Goal: Communication & Community: Answer question/provide support

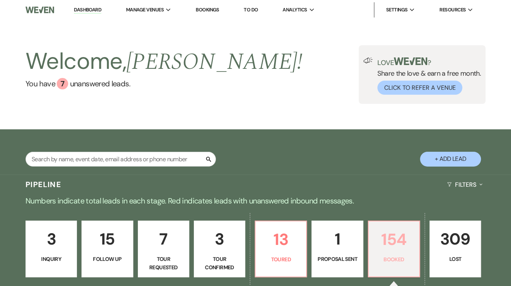
click at [387, 236] on p "154" at bounding box center [394, 240] width 42 height 26
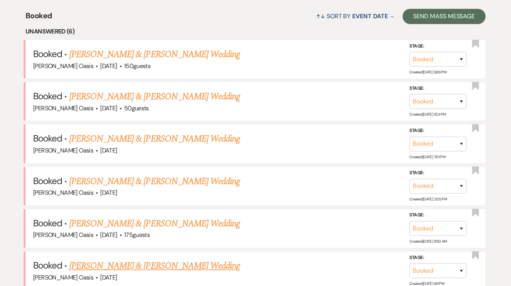
scroll to position [292, 0]
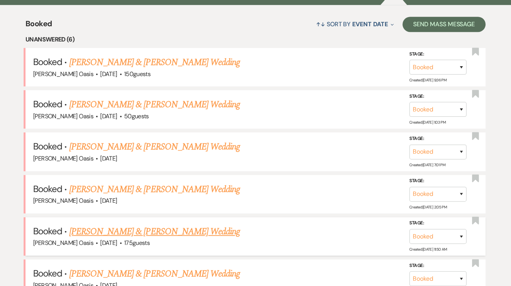
click at [132, 225] on link "[PERSON_NAME] & [PERSON_NAME] Wedding" at bounding box center [154, 232] width 171 height 14
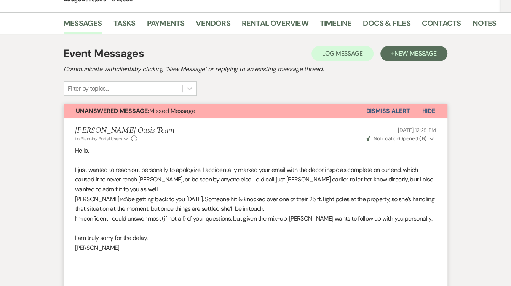
scroll to position [101, 0]
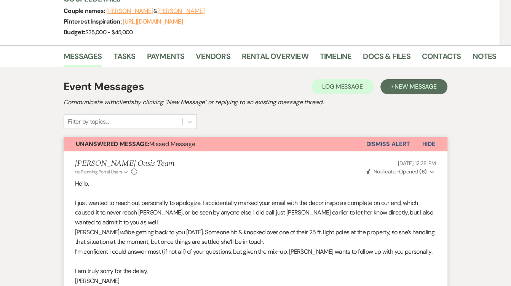
click at [391, 140] on button "Dismiss Alert" at bounding box center [388, 144] width 44 height 14
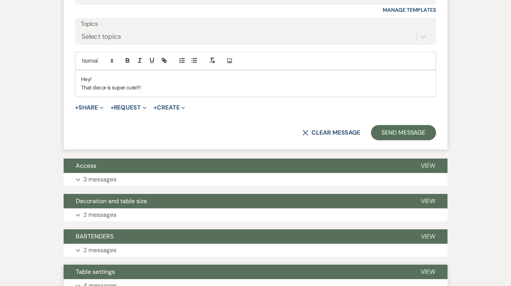
scroll to position [1549, 0]
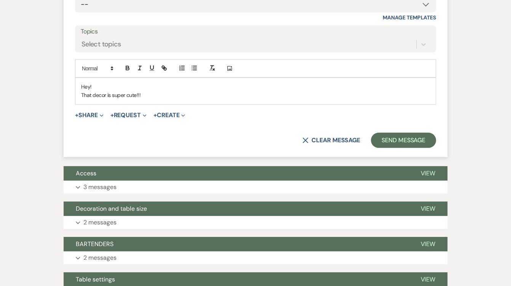
click at [155, 91] on p "That decor is super cute!!!" at bounding box center [255, 95] width 349 height 8
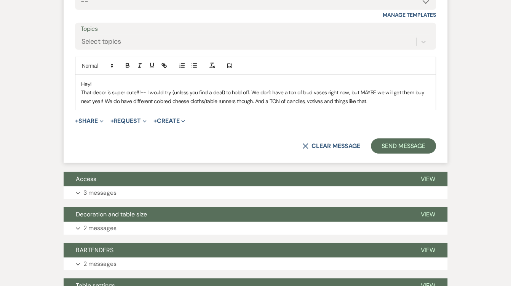
scroll to position [1550, 0]
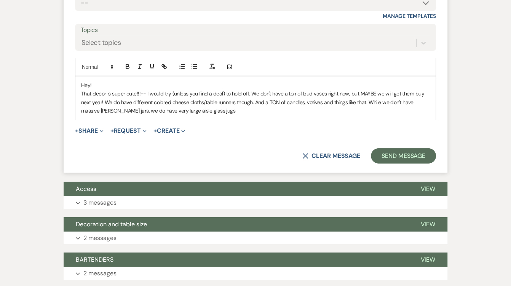
click at [369, 90] on p "That decor is super cute!!!-- I would try (unless you find a deal) to hold off.…" at bounding box center [255, 103] width 349 height 26
click at [226, 99] on p "That decor is super cute!!!-- I would try (unless you find a deal) to hold off.…" at bounding box center [255, 103] width 349 height 26
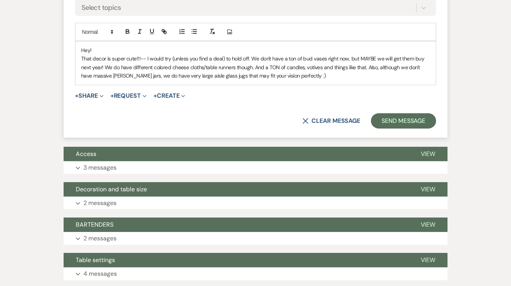
scroll to position [1586, 0]
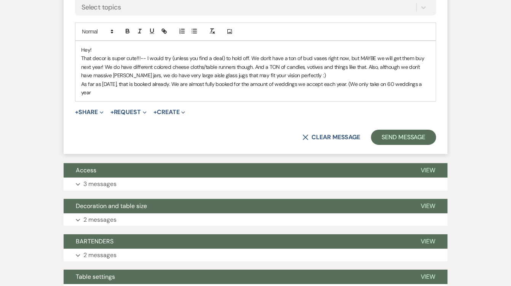
click at [349, 66] on p "That decor is super cute!!!-- I would try (unless you find a deal) to hold off.…" at bounding box center [255, 67] width 349 height 26
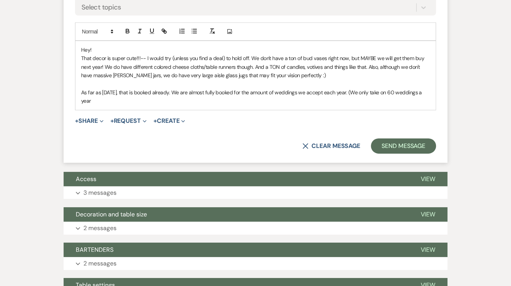
click at [139, 88] on p "As far as [DATE], that is booked already. We are almost fully booked for the am…" at bounding box center [255, 96] width 349 height 17
click at [156, 88] on p "As far as [DATE], that is unfrotunately booked already. We are almost fully boo…" at bounding box center [255, 96] width 349 height 17
click at [168, 94] on div "Hey! That decor is super cute!!!-- I would try (unless you find a deal) to hold…" at bounding box center [255, 75] width 360 height 69
drag, startPoint x: 385, startPoint y: 78, endPoint x: 390, endPoint y: 80, distance: 4.8
click at [390, 88] on p "As far as [DATE], that is unfortunately booked already. We are almost fully boo…" at bounding box center [255, 96] width 349 height 17
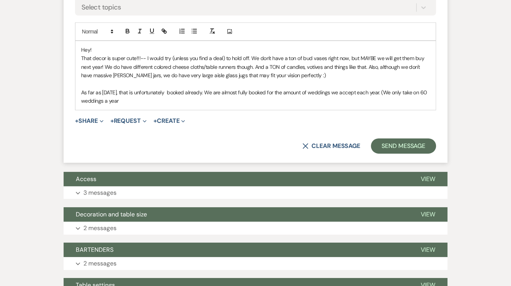
click at [374, 88] on p "As far as [DATE], that is unfortunately booked already. We are almost fully boo…" at bounding box center [255, 96] width 349 height 17
click at [275, 93] on div "Hey! That decor is super cute!!!-- I would try (unless you find a deal) to hold…" at bounding box center [255, 75] width 360 height 69
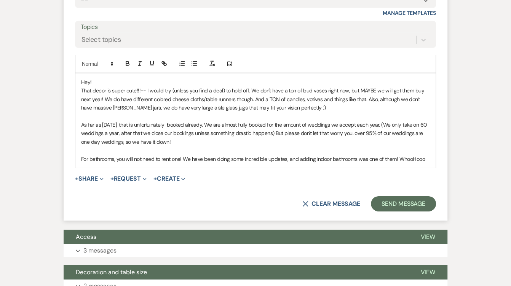
scroll to position [1553, 0]
click at [83, 86] on p "That decor is super cute!!!-- I would try (unless you find a deal) to hold off.…" at bounding box center [255, 99] width 349 height 26
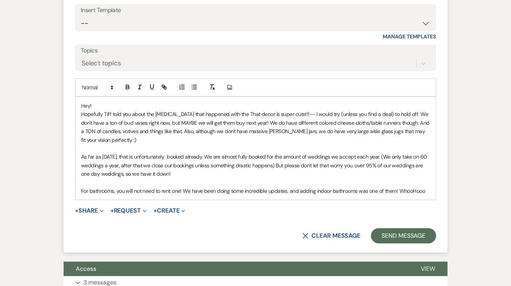
scroll to position [1528, 0]
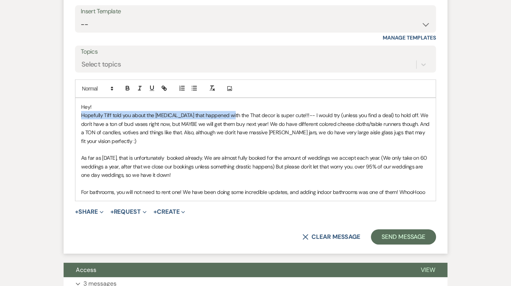
drag, startPoint x: 228, startPoint y: 104, endPoint x: 80, endPoint y: 102, distance: 148.2
click at [80, 102] on div "Hey! Hopefully [PERSON_NAME] told you about the [MEDICAL_DATA] that happened wi…" at bounding box center [255, 149] width 360 height 103
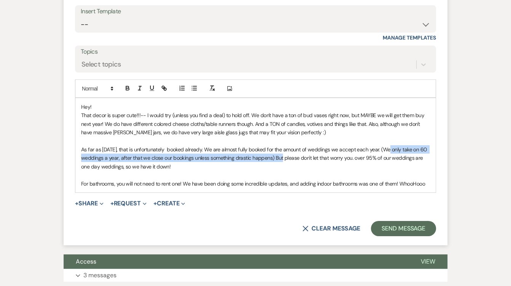
drag, startPoint x: 282, startPoint y: 144, endPoint x: 386, endPoint y: 137, distance: 103.8
click at [386, 145] on p "As far as [DATE], that is unfortunately booked already. We are almost fully boo…" at bounding box center [255, 158] width 349 height 26
click at [141, 85] on icon "button" at bounding box center [139, 88] width 7 height 7
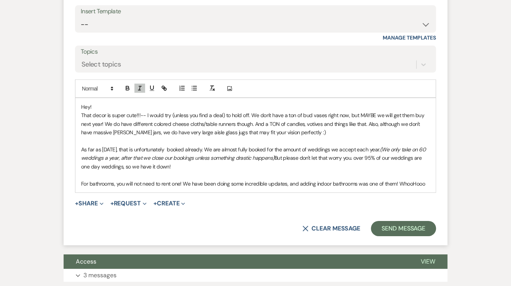
click at [360, 145] on p "As far as [DATE], that is unfortunately booked already. We are almost fully boo…" at bounding box center [255, 158] width 349 height 26
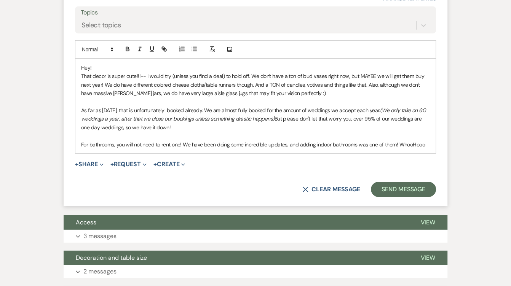
scroll to position [1568, 0]
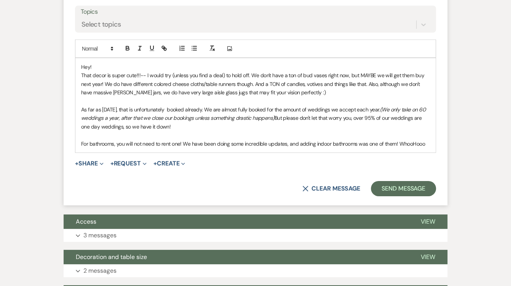
click at [425, 140] on p "For bathrooms, you will not need to rent one! We have been doing some incredibl…" at bounding box center [255, 144] width 349 height 8
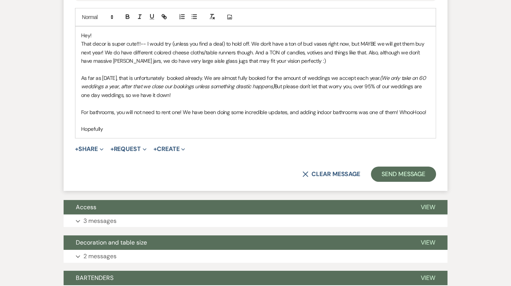
scroll to position [1599, 0]
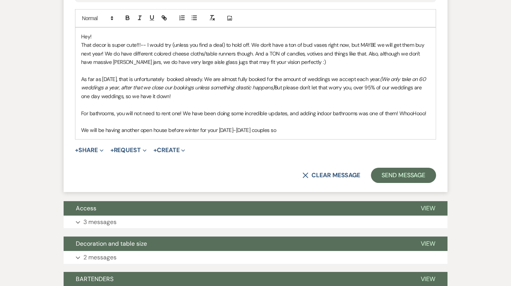
click at [209, 126] on p "We will be having another open house before winter for your [DATE]-[DATE] coupl…" at bounding box center [255, 130] width 349 height 8
click at [273, 126] on p "We will be having another open house before winter for our [DATE]-[DATE] couple…" at bounding box center [255, 130] width 349 height 8
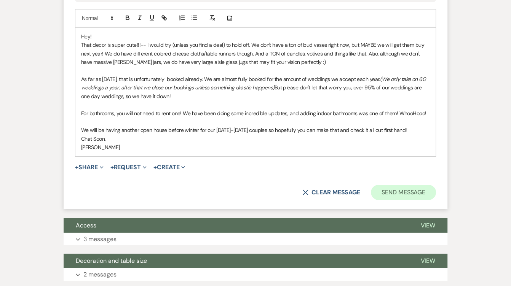
click at [405, 185] on button "Send Message" at bounding box center [403, 192] width 65 height 15
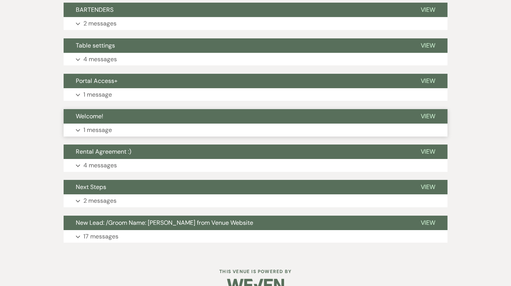
scroll to position [1776, 0]
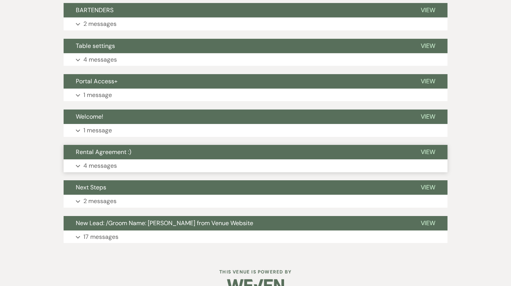
click at [340, 160] on button "Expand 4 messages" at bounding box center [256, 166] width 384 height 13
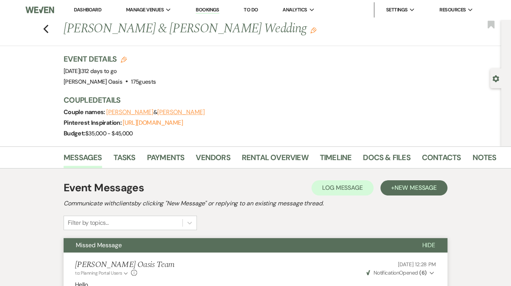
scroll to position [0, 0]
click at [77, 9] on link "Dashboard" at bounding box center [87, 9] width 27 height 6
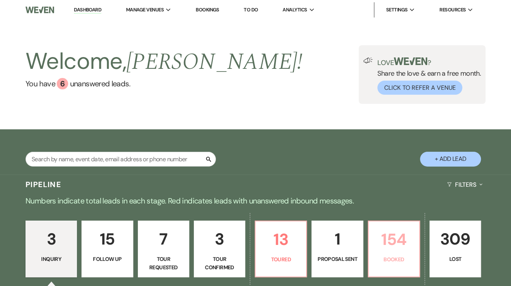
click at [415, 238] on p "154" at bounding box center [394, 240] width 42 height 26
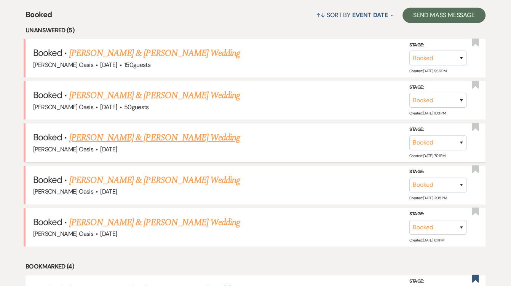
scroll to position [318, 0]
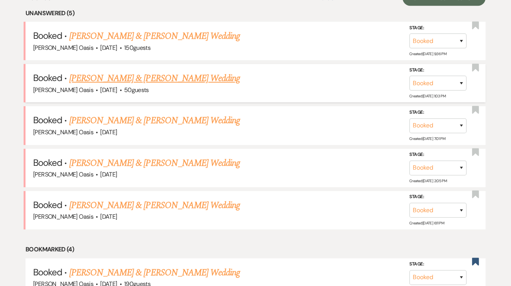
click at [229, 72] on link "[PERSON_NAME] & [PERSON_NAME] Wedding" at bounding box center [154, 79] width 171 height 14
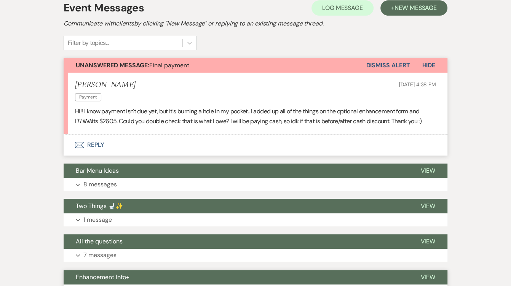
scroll to position [153, 0]
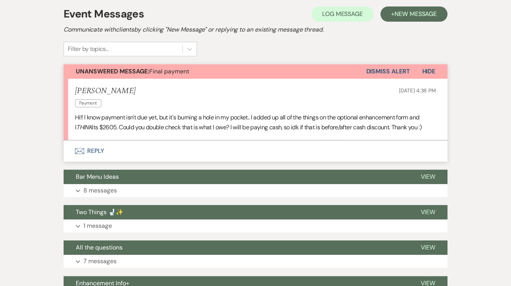
click at [200, 149] on button "Envelope Reply" at bounding box center [256, 151] width 384 height 21
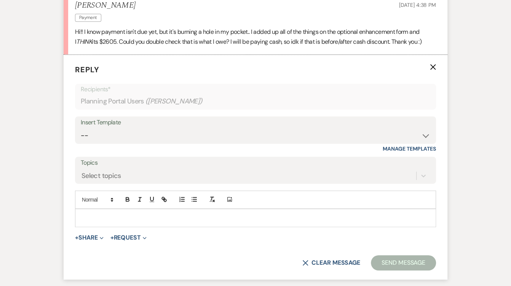
scroll to position [259, 0]
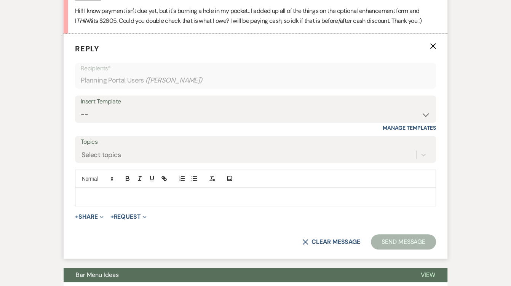
click at [165, 193] on p at bounding box center [255, 197] width 349 height 8
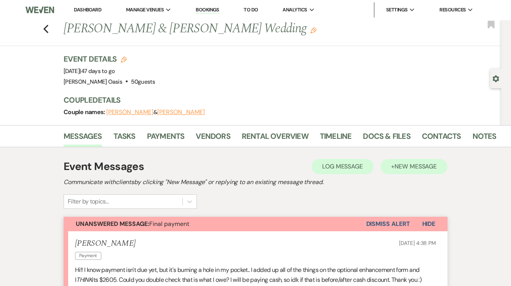
scroll to position [0, 0]
click at [416, 168] on span "New Message" at bounding box center [416, 167] width 42 height 8
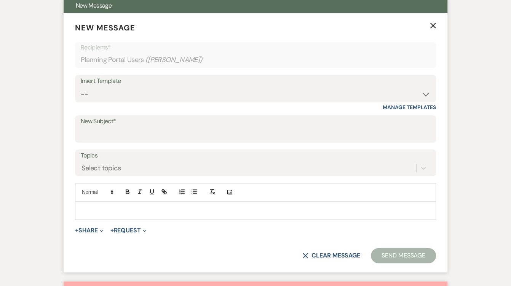
scroll to position [296, 0]
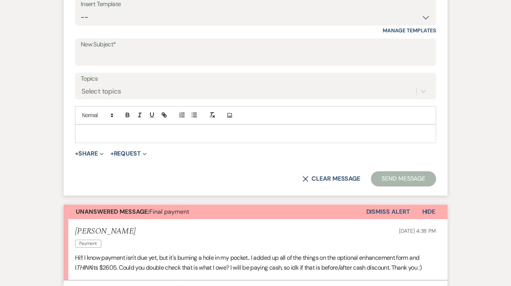
click at [179, 132] on p at bounding box center [255, 133] width 349 height 8
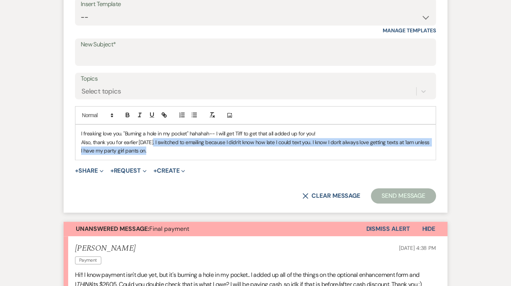
drag, startPoint x: 152, startPoint y: 139, endPoint x: 155, endPoint y: 147, distance: 8.7
click at [155, 147] on p "Also, thank you for earlier [DATE]. I switched to emailing because I didn't kno…" at bounding box center [255, 146] width 349 height 17
click at [139, 115] on icon "button" at bounding box center [139, 115] width 7 height 7
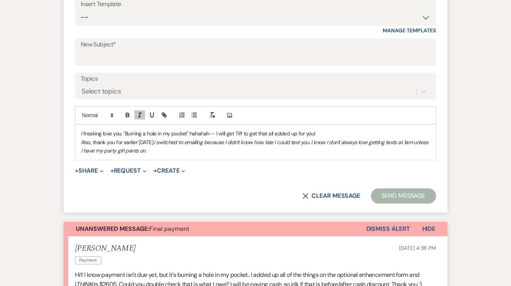
click at [144, 145] on em "I switched to emailing because I didn't know how late I could text you. I know …" at bounding box center [255, 146] width 348 height 15
click at [139, 112] on icon "button" at bounding box center [139, 115] width 7 height 7
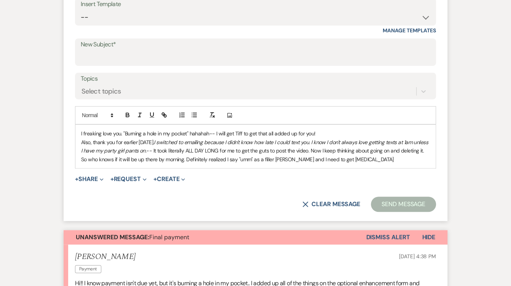
click at [182, 155] on p "Also, thank you for earlier [DATE]. I switched to emailing because I didn't kno…" at bounding box center [255, 151] width 349 height 26
click at [230, 156] on p "Also, thank you for earlier [DATE]. I switched to emailing because I didn't kno…" at bounding box center [255, 151] width 349 height 26
click at [280, 152] on p "Also, thank you for earlier [DATE]. I switched to emailing because I didn't kno…" at bounding box center [255, 151] width 349 height 26
click at [296, 152] on p "Also, thank you for earlier [DATE]. I switched to emailing because I didn't kno…" at bounding box center [255, 151] width 349 height 26
click at [362, 158] on p "Also, thank you for earlier [DATE]. I switched to emailing because I didn't kno…" at bounding box center [255, 151] width 349 height 26
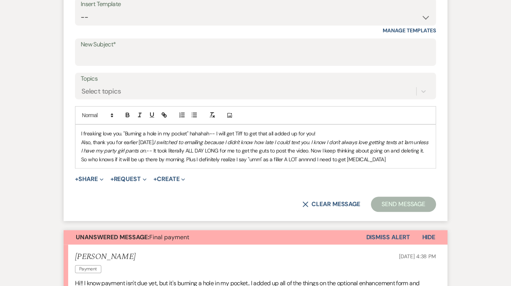
click at [339, 153] on p "Also, thank you for earlier [DATE]. I switched to emailing because I didn't kno…" at bounding box center [255, 151] width 349 height 26
click at [347, 155] on p "Also, thank you for earlier [DATE]. I switched to emailing because I didn't kno…" at bounding box center [255, 151] width 349 height 26
click at [309, 147] on p "Also, thank you for earlier [DATE]. I switched to emailing because I didn't kno…" at bounding box center [255, 151] width 349 height 26
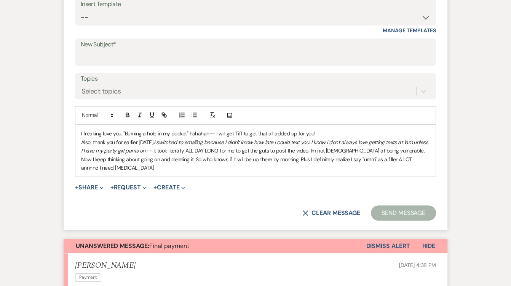
click at [427, 154] on p "Also, thank you for earlier [DATE]. I switched to emailing because I didn't kno…" at bounding box center [255, 155] width 349 height 34
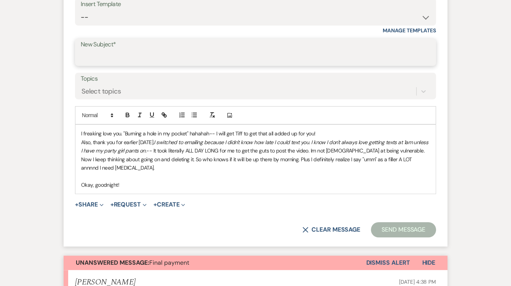
click at [257, 51] on input "New Subject*" at bounding box center [256, 57] width 350 height 15
type input "[DOMAIN_NAME]."
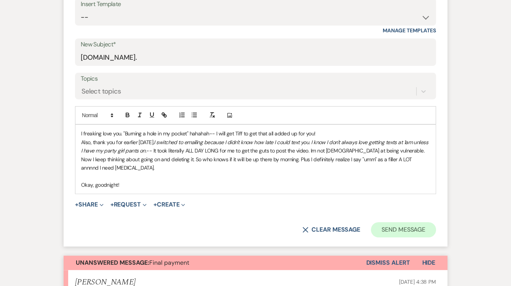
click at [393, 222] on button "Send Message" at bounding box center [403, 229] width 65 height 15
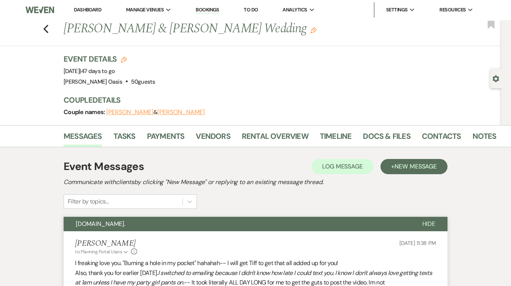
scroll to position [0, 0]
click at [74, 9] on link "Dashboard" at bounding box center [87, 9] width 27 height 6
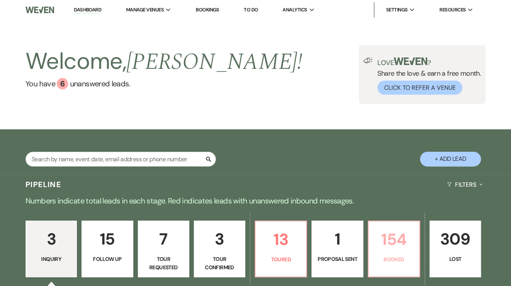
click at [415, 259] on p "Booked" at bounding box center [394, 260] width 42 height 8
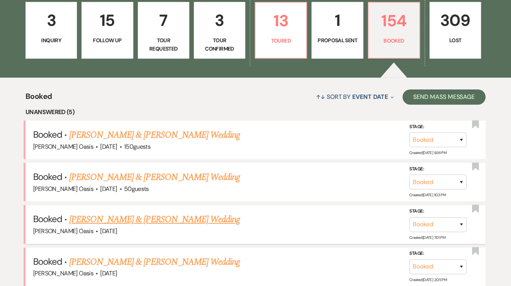
scroll to position [216, 0]
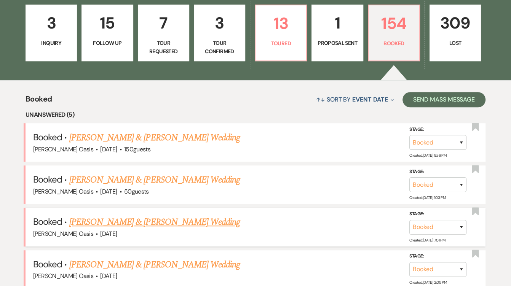
click at [201, 216] on link "[PERSON_NAME] & [PERSON_NAME] Wedding" at bounding box center [154, 223] width 171 height 14
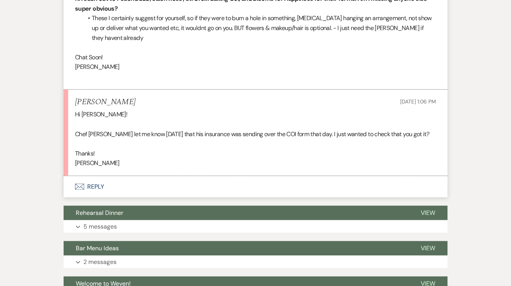
scroll to position [1190, 0]
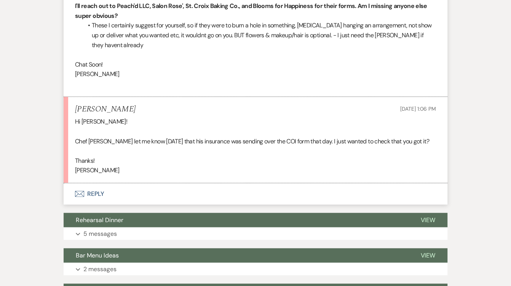
click at [187, 184] on button "Envelope Reply" at bounding box center [256, 194] width 384 height 21
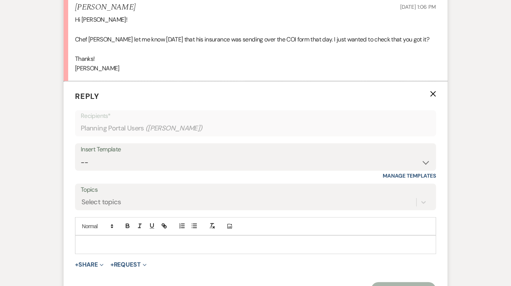
scroll to position [1316, 0]
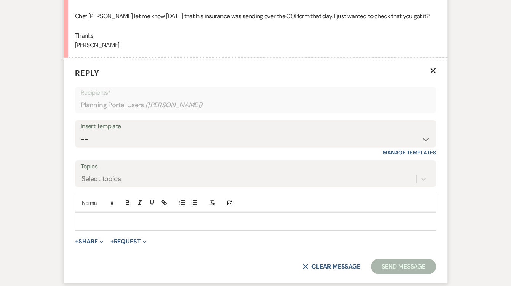
click at [156, 203] on form "Reply X Recipients* Planning Portal Users ( [PERSON_NAME] ) Insert Template -- …" at bounding box center [256, 170] width 384 height 225
click at [158, 217] on p at bounding box center [255, 221] width 349 height 8
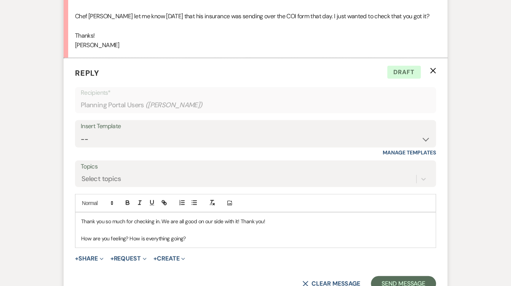
click at [278, 217] on p "Thank you so much for checking in. We are all good on our side with it! Thank y…" at bounding box center [255, 221] width 349 height 8
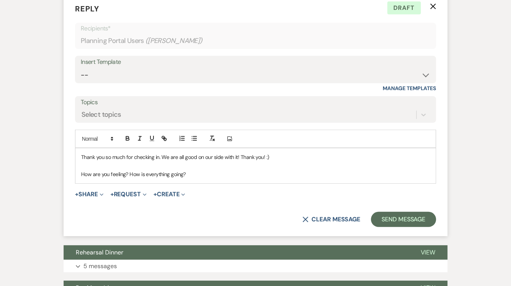
scroll to position [1379, 0]
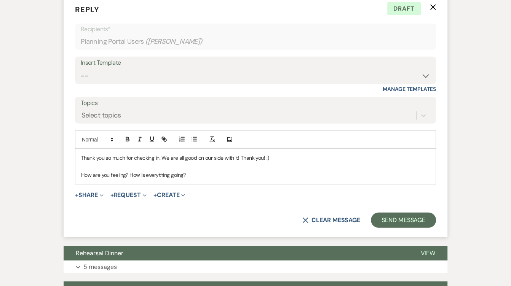
click at [84, 171] on p "How are you feeling? How is everything going?" at bounding box center [255, 175] width 349 height 8
click at [169, 171] on p "How are you feeling? How is everything going?" at bounding box center [255, 175] width 349 height 8
click at [126, 171] on p "How are you feeling? How is everything else going?" at bounding box center [255, 175] width 349 height 8
click at [245, 171] on p "How are you feeling with everything else? How is everything else going?" at bounding box center [255, 175] width 349 height 8
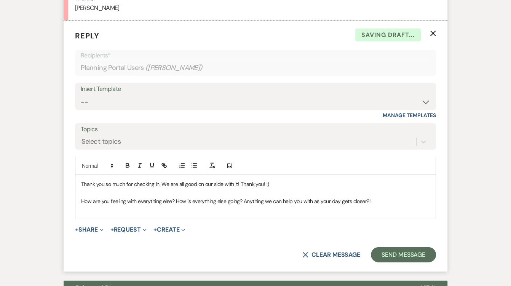
scroll to position [1356, 0]
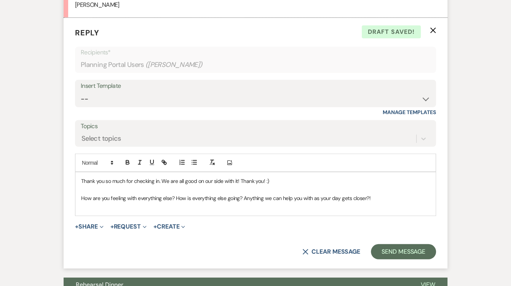
click at [110, 186] on p at bounding box center [255, 190] width 349 height 8
click at [149, 182] on div "Thank you so much for checking in. We are all good on our side with it! Thank y…" at bounding box center [255, 194] width 360 height 43
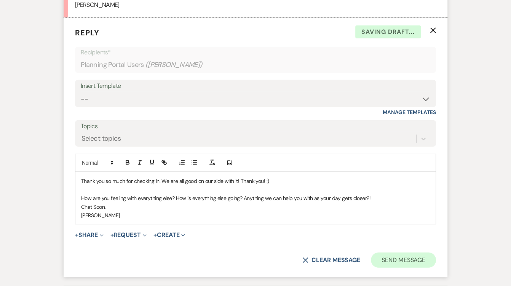
click at [411, 253] on button "Send Message" at bounding box center [403, 260] width 65 height 15
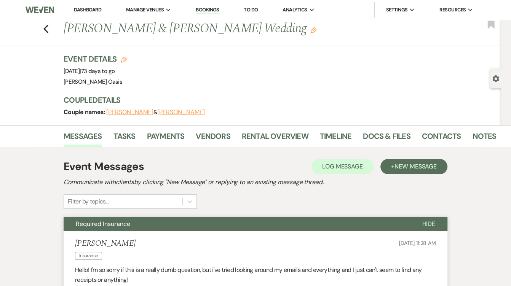
scroll to position [0, 0]
click at [74, 10] on link "Dashboard" at bounding box center [87, 9] width 27 height 6
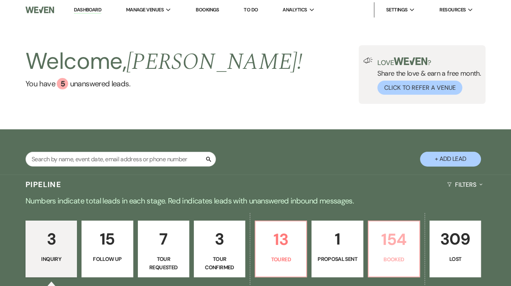
click at [415, 237] on p "154" at bounding box center [394, 240] width 42 height 26
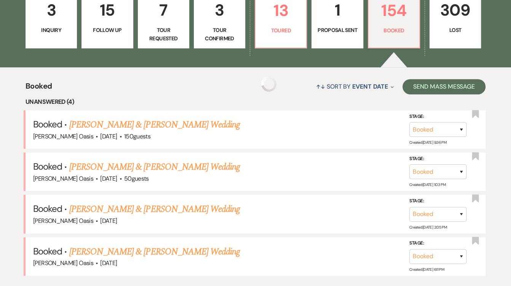
scroll to position [312, 0]
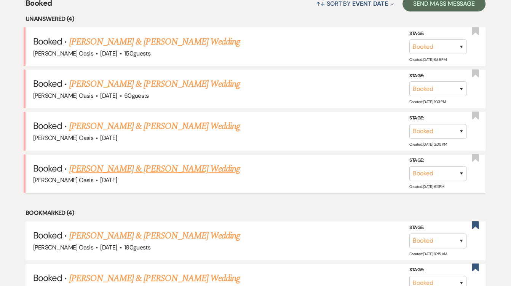
click at [190, 162] on link "[PERSON_NAME] & [PERSON_NAME] Wedding" at bounding box center [154, 169] width 171 height 14
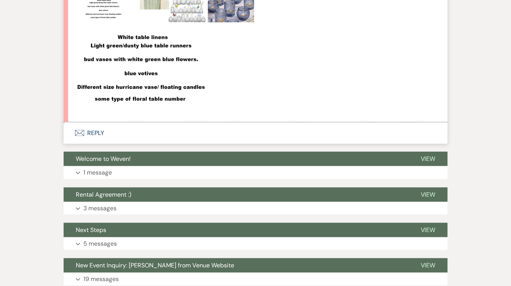
scroll to position [1115, 0]
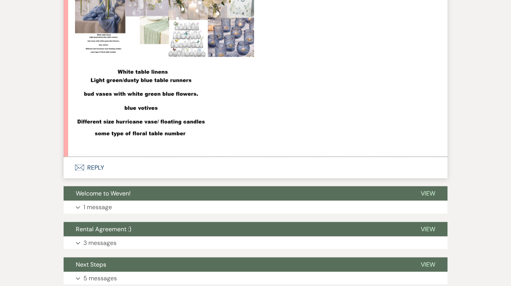
click at [136, 161] on button "Envelope Reply" at bounding box center [256, 167] width 384 height 21
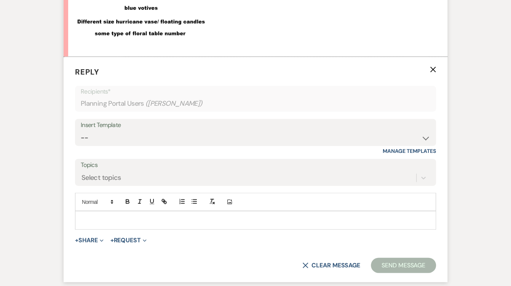
scroll to position [1168, 0]
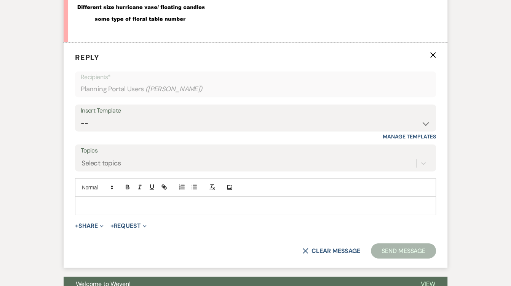
click at [141, 202] on p at bounding box center [255, 206] width 349 height 8
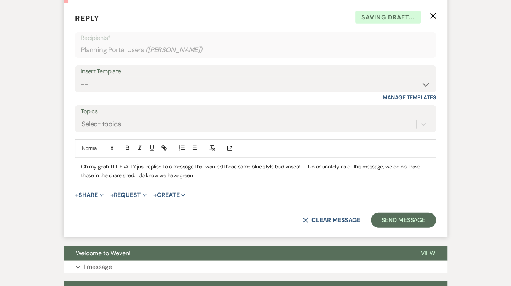
scroll to position [1236, 0]
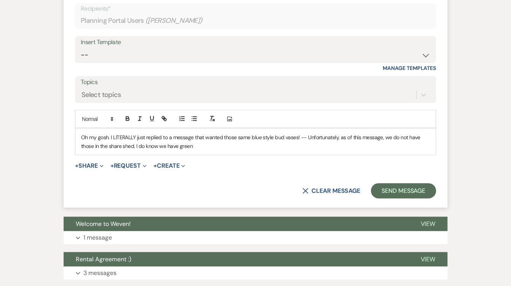
click at [178, 133] on p "Oh my gosh. I LITERALLY just replied to a message that wanted those same blue s…" at bounding box center [255, 141] width 349 height 17
click at [234, 133] on p "Oh my gosh. I LITERALLY just replied to a message that wanted those same blue s…" at bounding box center [255, 141] width 349 height 17
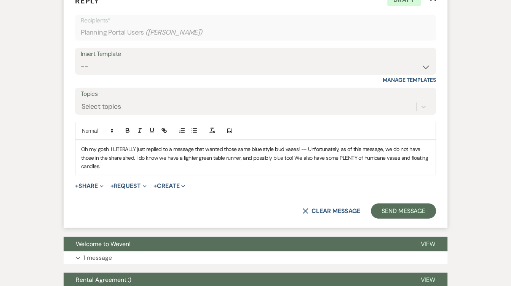
scroll to position [1265, 0]
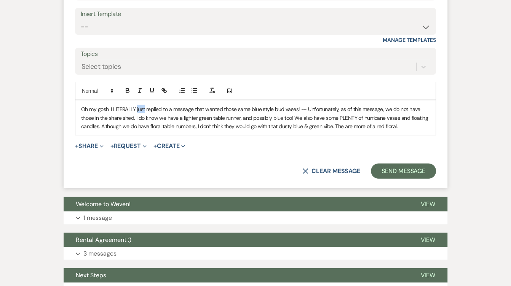
drag, startPoint x: 145, startPoint y: 96, endPoint x: 136, endPoint y: 95, distance: 8.8
click at [136, 105] on p "Oh my gosh. I LITERALLY just replied to a message that wanted those same blue s…" at bounding box center [255, 118] width 349 height 26
drag, startPoint x: 135, startPoint y: 95, endPoint x: 114, endPoint y: 93, distance: 21.8
click at [114, 105] on p "Oh my gosh. I LITERALLY just replied to a message that wanted those same blue s…" at bounding box center [255, 118] width 349 height 26
drag, startPoint x: 146, startPoint y: 96, endPoint x: 136, endPoint y: 95, distance: 10.3
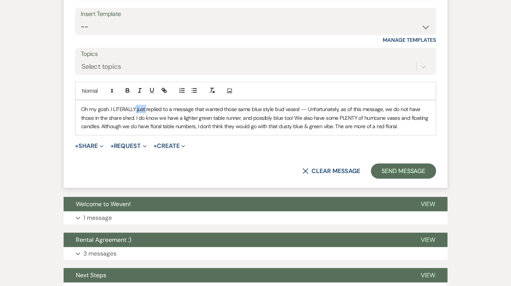
click at [136, 105] on p "Oh my gosh. I LITERALLY just replied to a message that wanted those same blue s…" at bounding box center [255, 118] width 349 height 26
click at [128, 87] on icon "button" at bounding box center [127, 90] width 7 height 7
click at [150, 87] on icon "button" at bounding box center [152, 90] width 7 height 7
click at [151, 105] on p "Oh my gosh. I LITERALLY just replied to a message that wanted those same blue s…" at bounding box center [255, 118] width 349 height 26
click at [297, 105] on p "Oh my gosh. I LITERALLY just replied to a message that wanted those same blue s…" at bounding box center [255, 118] width 349 height 26
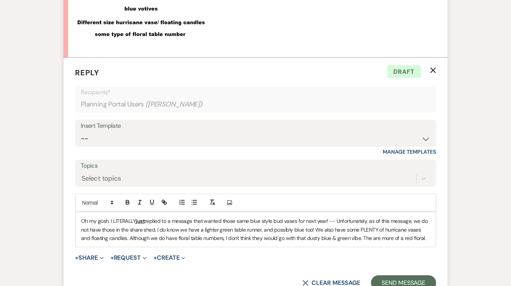
scroll to position [1234, 0]
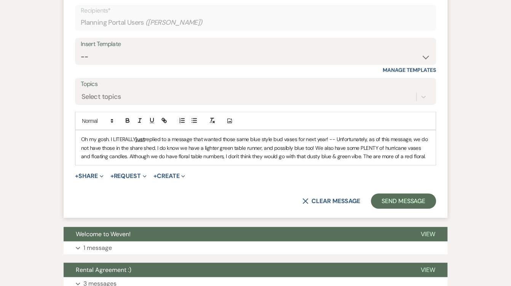
click at [296, 135] on p "Oh my gosh. I LITERALLY just replied to a message that wanted those same blue s…" at bounding box center [255, 148] width 349 height 26
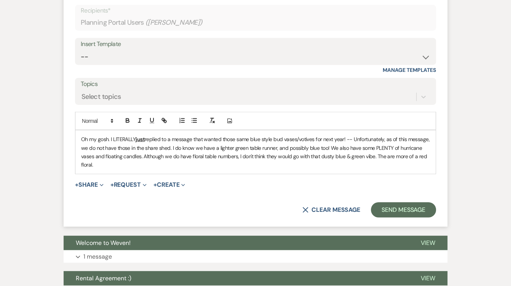
click at [348, 135] on p "Oh my gosh. I LITERALLY just replied to a message that wanted those same blue s…" at bounding box center [255, 152] width 349 height 34
click at [134, 155] on p "Oh my gosh. I LITERALLY just replied to a message that wanted those same blue s…" at bounding box center [255, 152] width 349 height 34
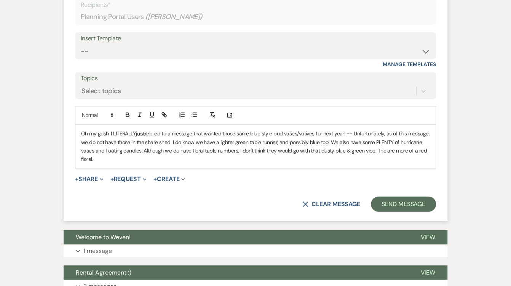
scroll to position [1240, 0]
click at [169, 129] on p "Oh my gosh. I LITERALLY just replied to a message that wanted those same blue s…" at bounding box center [255, 146] width 349 height 34
click at [109, 148] on p "Oh my gosh. I LITERALLY just replied to a message that wanted those same blue s…" at bounding box center [255, 146] width 349 height 34
click at [417, 137] on p "Oh my gosh. I LITERALLY just replied to a message that wanted those same blue s…" at bounding box center [255, 146] width 349 height 34
click at [123, 150] on p "Oh my gosh. I LITERALLY just replied to a message that wanted those same blue s…" at bounding box center [255, 146] width 349 height 34
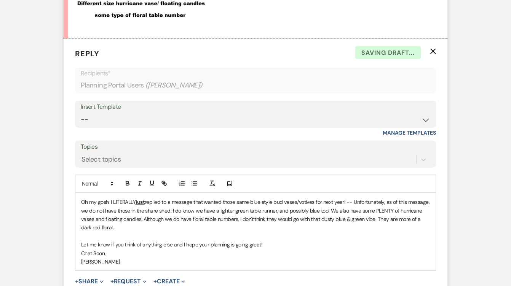
scroll to position [1192, 0]
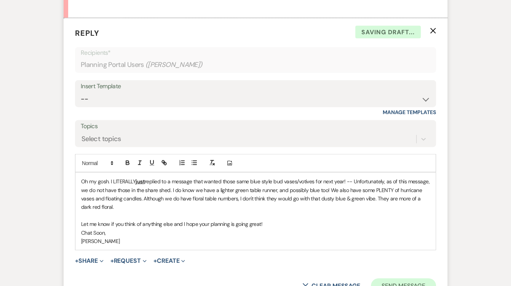
click at [386, 279] on button "Send Message" at bounding box center [403, 286] width 65 height 15
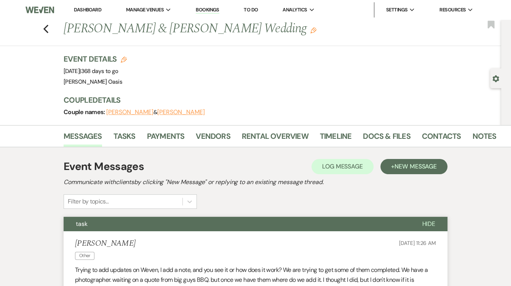
scroll to position [0, 0]
click at [74, 10] on link "Dashboard" at bounding box center [87, 9] width 27 height 6
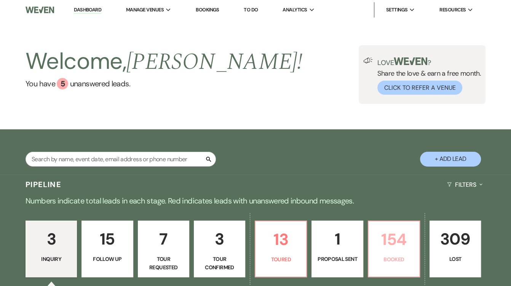
click at [415, 241] on p "154" at bounding box center [394, 240] width 42 height 26
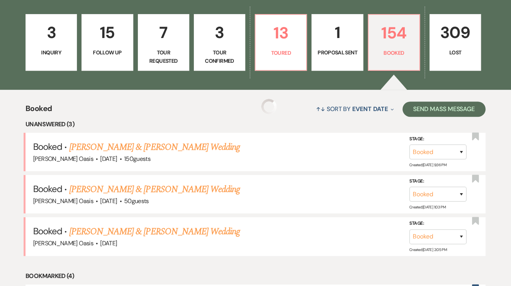
scroll to position [235, 0]
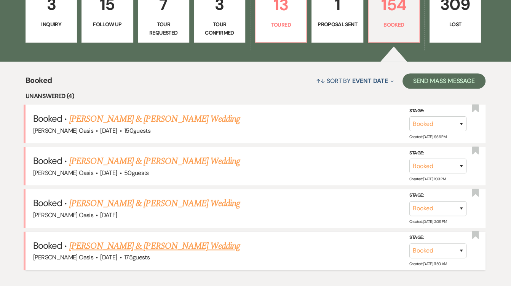
click at [162, 240] on link "[PERSON_NAME] & [PERSON_NAME] Wedding" at bounding box center [154, 247] width 171 height 14
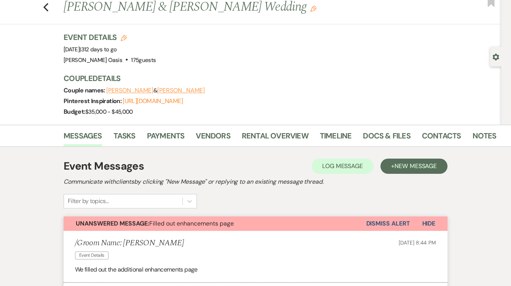
scroll to position [1, 0]
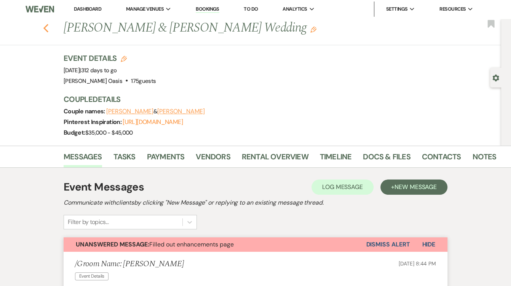
click at [46, 27] on icon "Previous" at bounding box center [46, 28] width 6 height 9
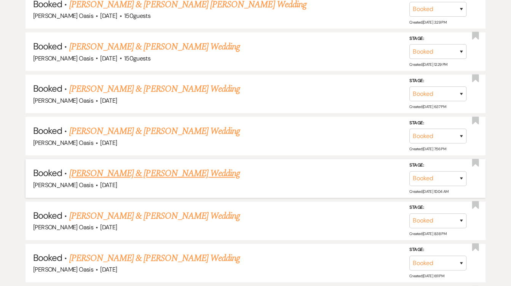
scroll to position [2306, 0]
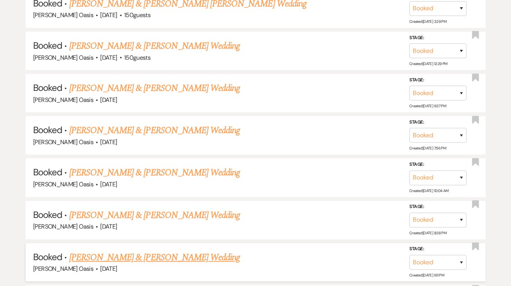
click at [92, 251] on link "[PERSON_NAME] & [PERSON_NAME] Wedding" at bounding box center [154, 258] width 171 height 14
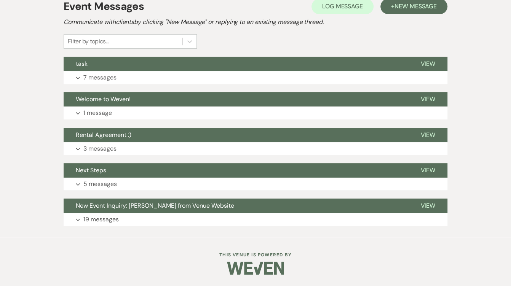
scroll to position [157, 0]
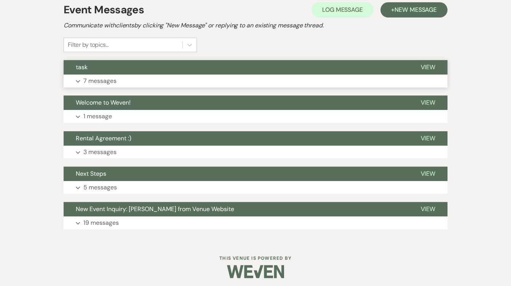
click at [108, 66] on button "task" at bounding box center [236, 67] width 345 height 14
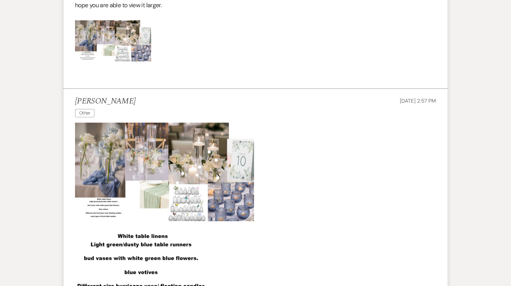
scroll to position [886, 0]
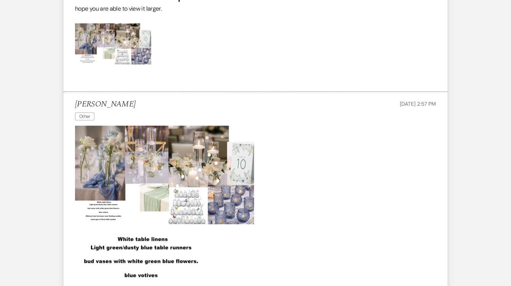
drag, startPoint x: 291, startPoint y: 188, endPoint x: 57, endPoint y: 170, distance: 234.5
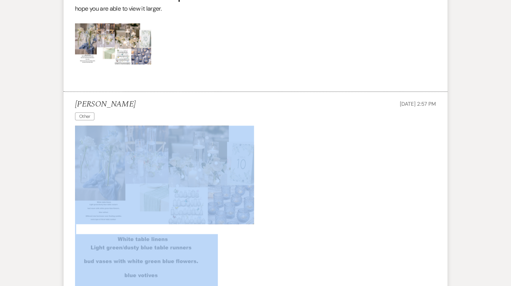
drag, startPoint x: 250, startPoint y: 259, endPoint x: 108, endPoint y: 149, distance: 180.0
click at [108, 149] on div at bounding box center [255, 221] width 361 height 191
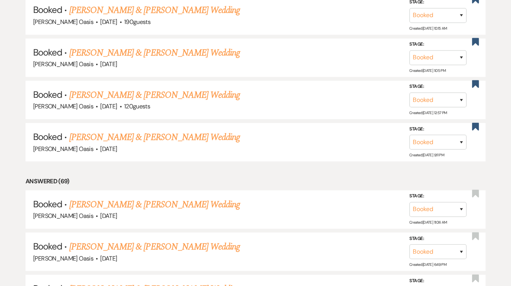
scroll to position [439, 0]
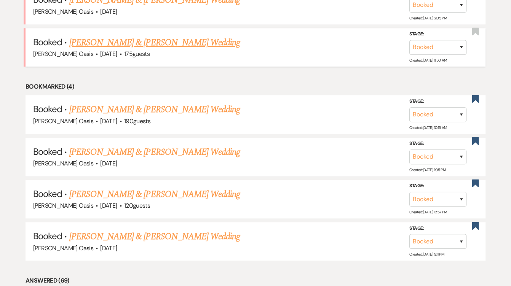
click at [124, 36] on link "[PERSON_NAME] & [PERSON_NAME] Wedding" at bounding box center [154, 43] width 171 height 14
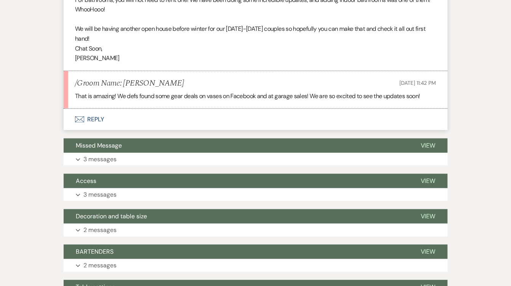
click at [116, 109] on button "Envelope Reply" at bounding box center [256, 119] width 384 height 21
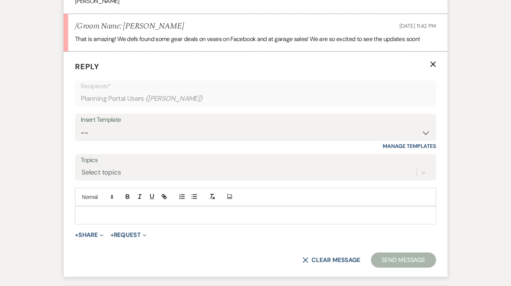
scroll to position [1339, 0]
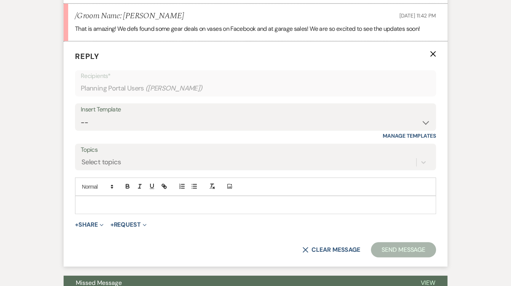
click at [129, 198] on div at bounding box center [255, 206] width 360 height 18
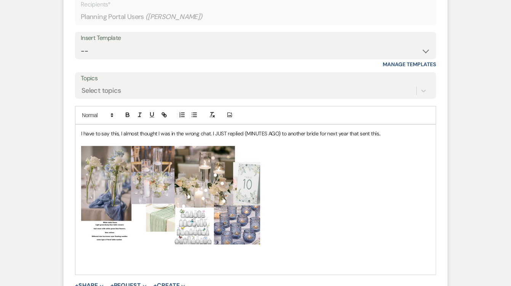
scroll to position [1411, 0]
click at [390, 129] on p "I have to say this, I almost thought I was in the wrong chat. I JUST replied (M…" at bounding box center [255, 133] width 349 height 8
drag, startPoint x: 243, startPoint y: 121, endPoint x: 279, endPoint y: 121, distance: 36.2
click at [279, 129] on p "I have to say this, I almost thought I was in the wrong chat. I JUST replied (M…" at bounding box center [255, 133] width 349 height 8
click at [152, 111] on icon "button" at bounding box center [152, 114] width 7 height 7
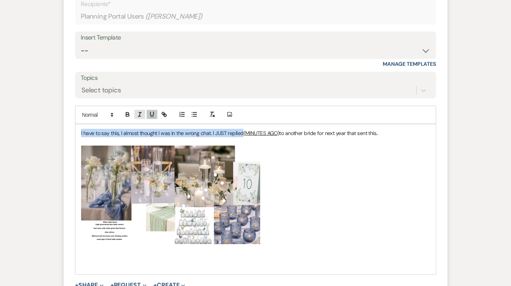
click at [139, 113] on line "button" at bounding box center [139, 115] width 1 height 4
click at [130, 111] on icon "button" at bounding box center [127, 114] width 7 height 7
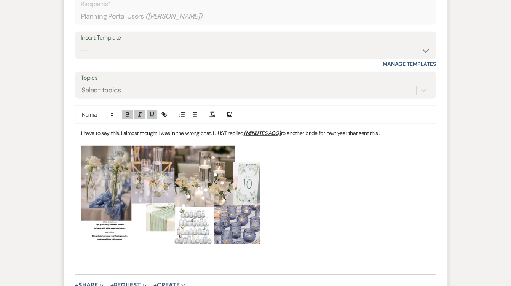
click at [299, 146] on p "﻿ ﻿" at bounding box center [255, 195] width 349 height 99
click at [386, 129] on p "I have to say this, I almost thought I was in the wrong chat. I JUST replied (M…" at bounding box center [255, 133] width 349 height 8
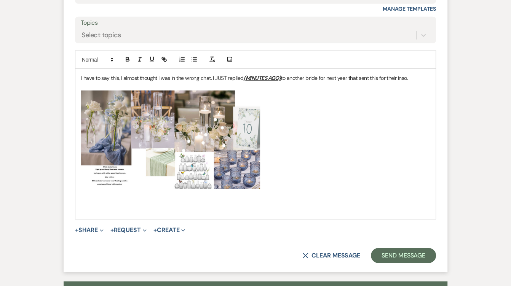
scroll to position [1470, 0]
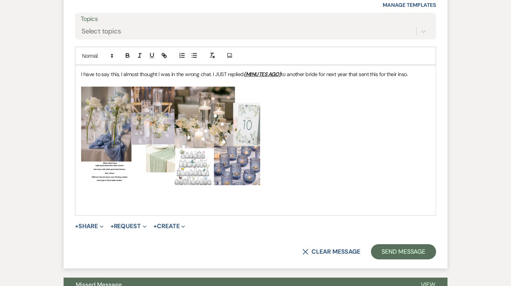
click at [404, 70] on p "I have to say this, I almost thought I was in the wrong chat. I JUST replied (M…" at bounding box center [255, 74] width 349 height 8
click at [406, 70] on p "I have to say this, I almost thought I was in the wrong chat. I JUST replied (M…" at bounding box center [255, 74] width 349 height 8
click at [422, 87] on p "﻿ ﻿" at bounding box center [255, 136] width 349 height 99
click at [409, 70] on p "I have to say this, I almost thought I was in the wrong chat. I JUST replied (M…" at bounding box center [255, 74] width 349 height 8
click at [411, 70] on p "I have to say this, I almost thought I was in the wrong chat. I JUST replied (M…" at bounding box center [255, 74] width 349 height 8
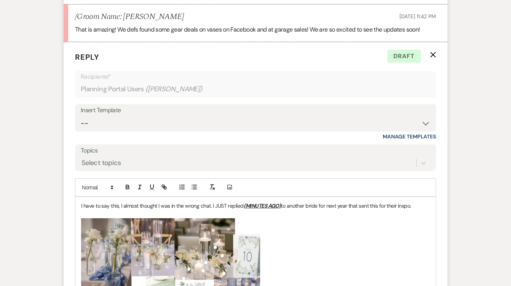
scroll to position [1331, 0]
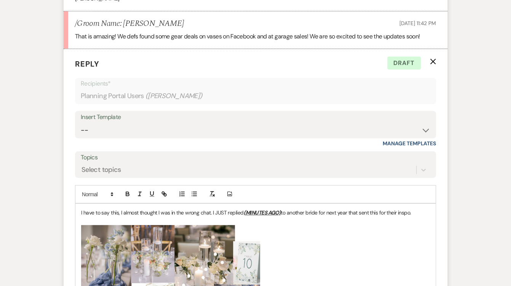
click at [81, 209] on p "I have to say this, I almost thought I was in the wrong chat. I JUST replied (M…" at bounding box center [255, 213] width 349 height 8
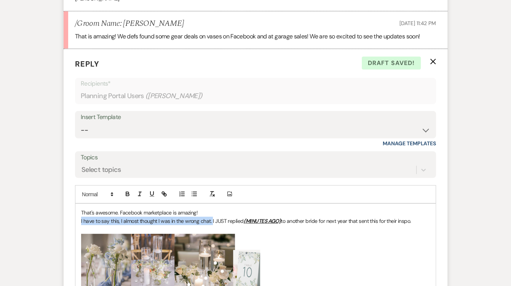
drag, startPoint x: 212, startPoint y: 210, endPoint x: 80, endPoint y: 210, distance: 131.4
click at [80, 210] on div "That's awesome. Facebook marketplace is amazing! I have to say this, I almost t…" at bounding box center [255, 283] width 360 height 159
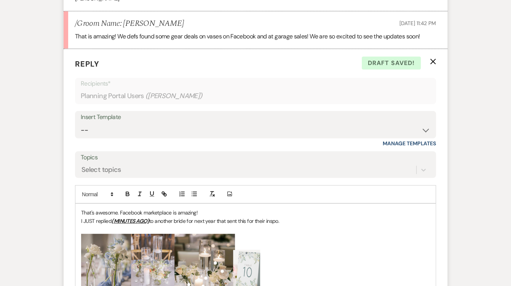
scroll to position [1379, 0]
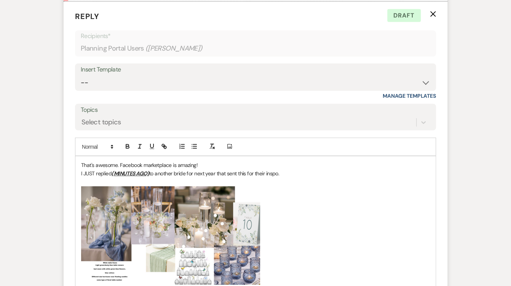
click at [110, 229] on img "﻿ ﻿" at bounding box center [170, 236] width 179 height 99
click at [296, 169] on p "I JUST replied (MINUTES AGO) to another bride for next year that sent this for …" at bounding box center [255, 173] width 349 height 8
drag, startPoint x: 219, startPoint y: 161, endPoint x: 191, endPoint y: 159, distance: 28.2
click at [191, 169] on p "I JUST replied (MINUTES AGO) to another bride for next year that sent this for …" at bounding box center [255, 173] width 349 height 8
click at [325, 161] on p "That's awesome. Facebook marketplace is amazing!" at bounding box center [255, 165] width 349 height 8
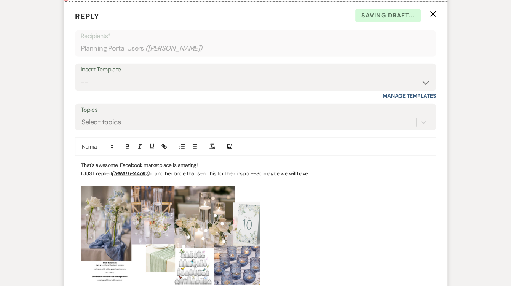
click at [322, 169] on p "I JUST replied (MINUTES AGO) to another bride that sent this for their inspo. -…" at bounding box center [255, 173] width 349 height 8
click at [274, 261] on p "﻿ ﻿" at bounding box center [255, 236] width 349 height 99
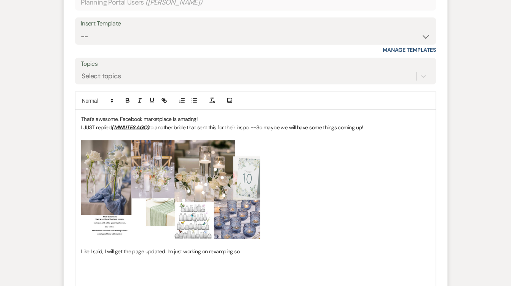
scroll to position [1425, 0]
click at [164, 248] on span "Like I said, I will get the page updated. Im just working on revamping so" at bounding box center [160, 251] width 158 height 7
drag, startPoint x: 283, startPoint y: 240, endPoint x: 251, endPoint y: 236, distance: 33.0
click at [251, 248] on p "Like I said, I will get the page updated. I really want to! -- Im just working …" at bounding box center [255, 252] width 349 height 8
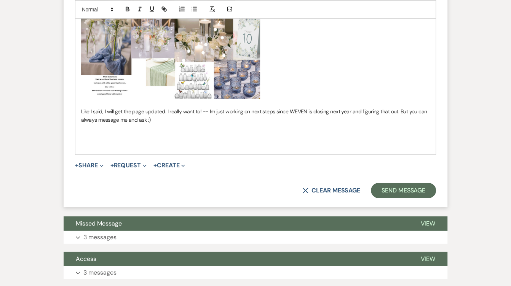
scroll to position [1569, 0]
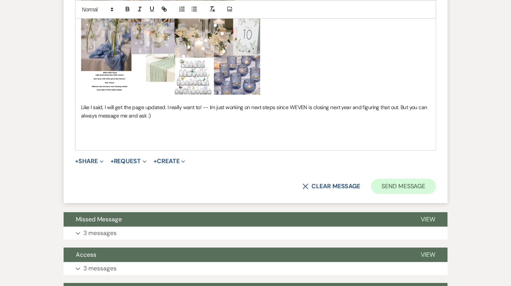
click at [402, 179] on button "Send Message" at bounding box center [403, 186] width 65 height 15
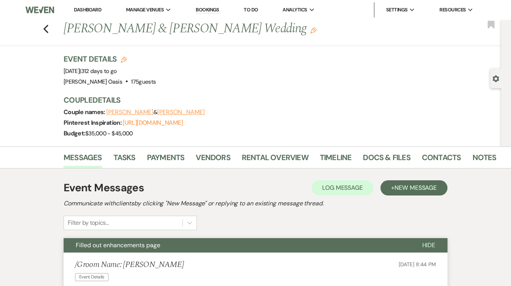
scroll to position [0, 0]
click at [74, 8] on link "Dashboard" at bounding box center [87, 9] width 27 height 6
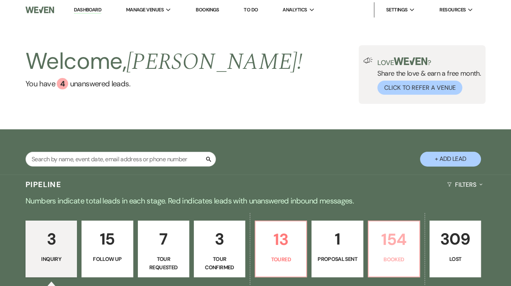
click at [393, 230] on p "154" at bounding box center [394, 240] width 42 height 26
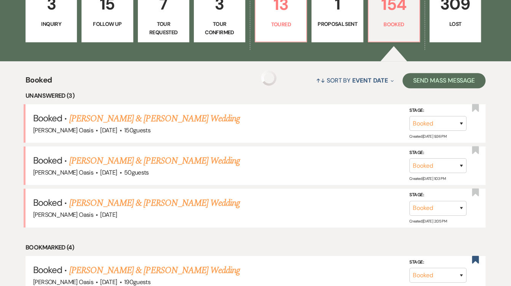
scroll to position [282, 0]
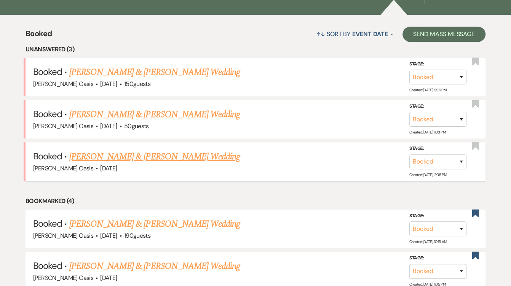
click at [149, 150] on link "[PERSON_NAME] & [PERSON_NAME] Wedding" at bounding box center [154, 157] width 171 height 14
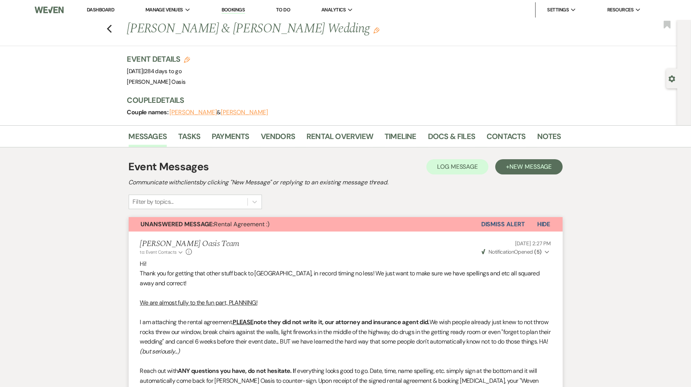
click at [106, 10] on link "Dashboard" at bounding box center [100, 9] width 27 height 6
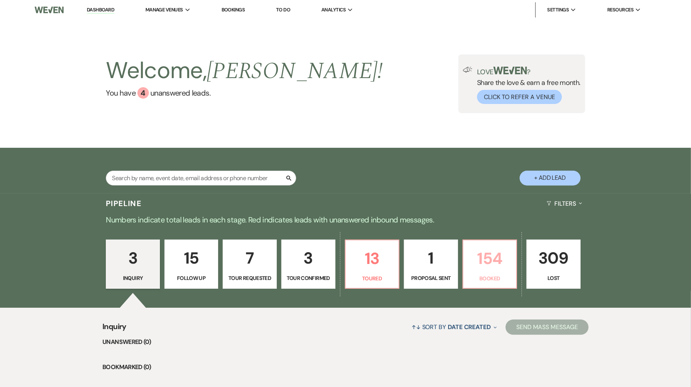
click at [497, 262] on p "154" at bounding box center [490, 259] width 44 height 26
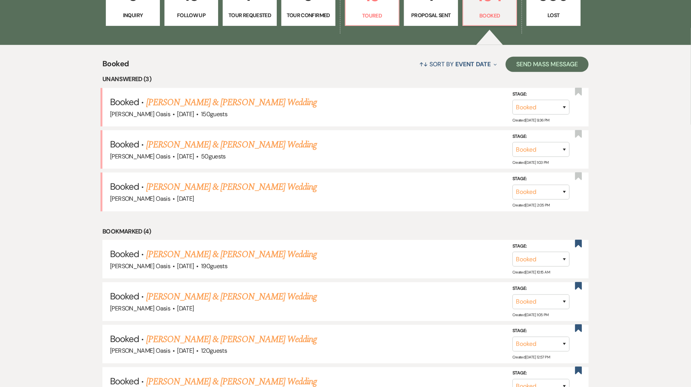
scroll to position [263, 0]
click at [245, 147] on h5 "Booked · [PERSON_NAME] & [PERSON_NAME] Wedding" at bounding box center [345, 145] width 471 height 14
click at [244, 141] on link "[PERSON_NAME] & [PERSON_NAME] Wedding" at bounding box center [231, 145] width 171 height 14
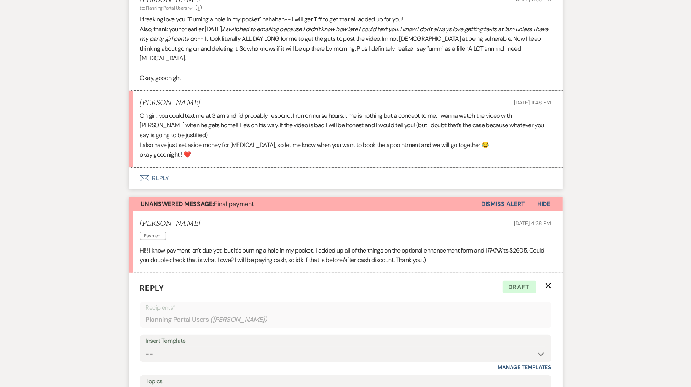
scroll to position [245, 0]
click at [511, 199] on span "Hide" at bounding box center [543, 203] width 13 height 8
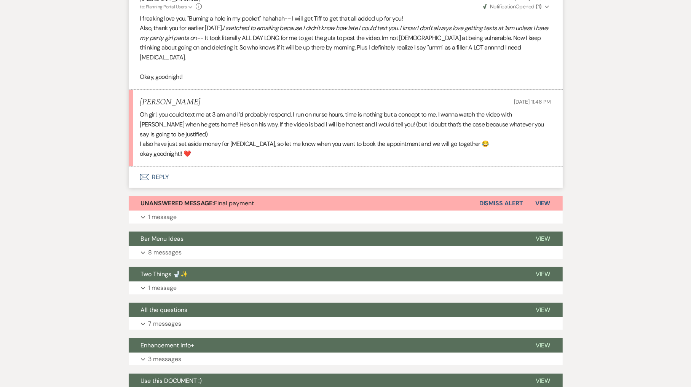
click at [311, 166] on button "Envelope Reply" at bounding box center [346, 176] width 434 height 21
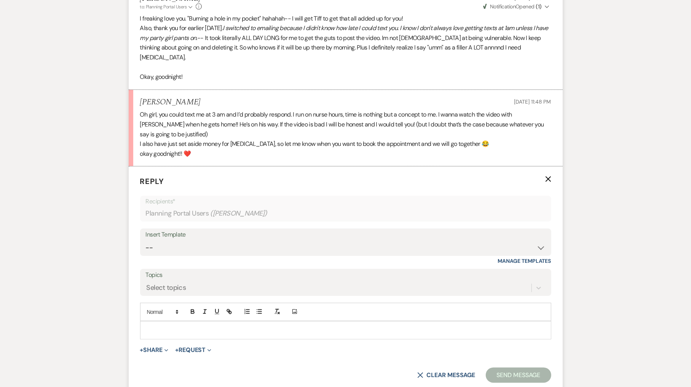
scroll to position [315, 0]
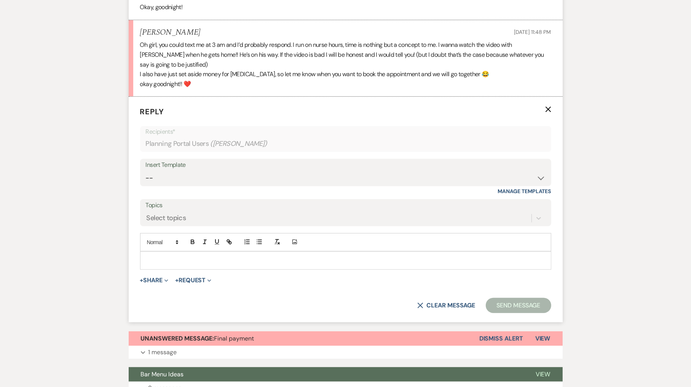
click at [309, 256] on p at bounding box center [345, 260] width 399 height 8
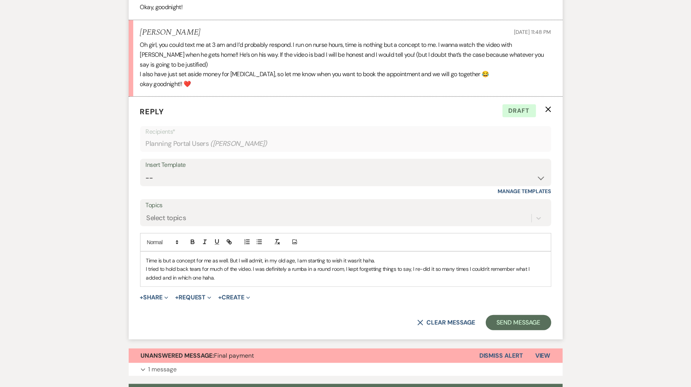
click at [203, 265] on p "I tried to hold back tears for much of the video. I was definitely a rumba in a…" at bounding box center [345, 273] width 399 height 17
click at [422, 265] on p "I tried to hold back emotions for much of the video. I was definitely a rumba i…" at bounding box center [345, 273] width 399 height 17
click at [278, 265] on p "I tried to hold back emotions for much of the video. I was definitely a rumba i…" at bounding box center [345, 273] width 399 height 17
copy div "Time is but a concept for me as well. But I will admit, in my old age, I am sta…"
click at [365, 265] on span "I tried to hold back emotions for most of the video, but I was definitely a rum…" at bounding box center [338, 272] width 385 height 15
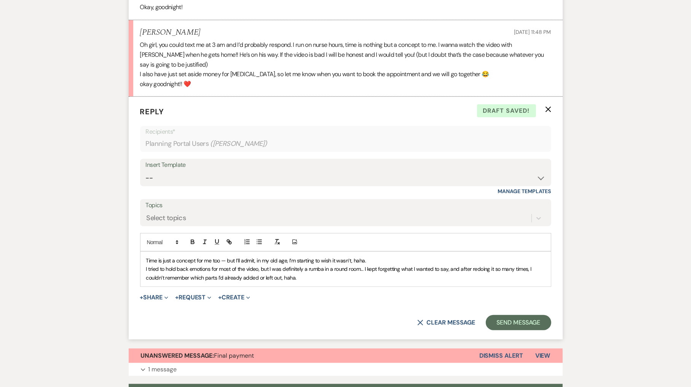
click at [338, 265] on p "I tried to hold back emotions for most of the video, but I was definitely a rum…" at bounding box center [345, 273] width 399 height 17
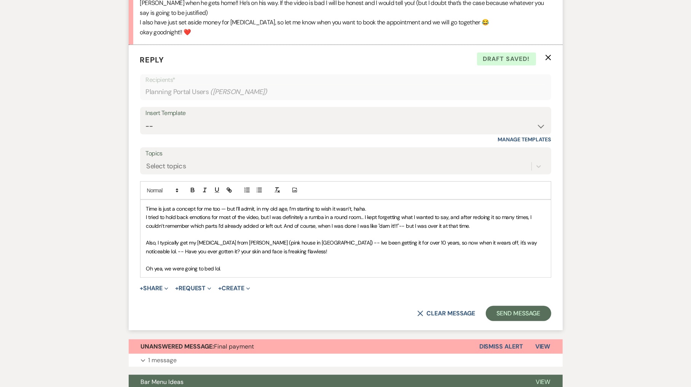
scroll to position [368, 0]
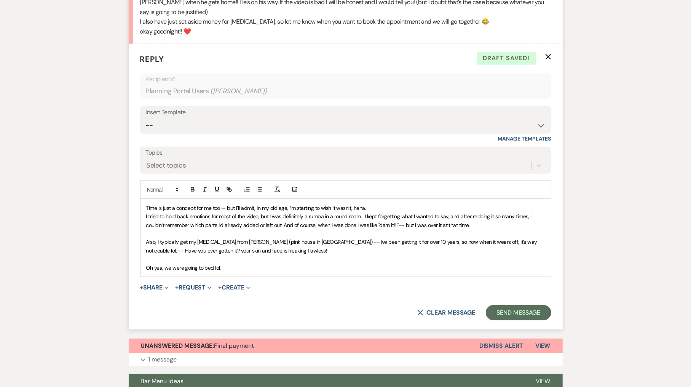
click at [228, 264] on p "Oh yea, we were going to bed lol." at bounding box center [345, 268] width 399 height 8
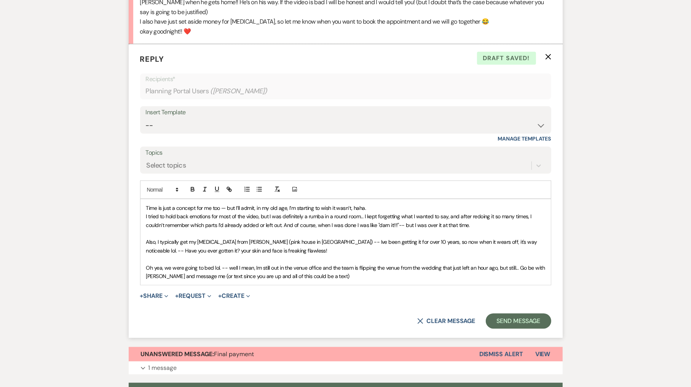
click at [196, 264] on span "Oh yea, we were going to bed lol. -- well I mean, Im still out in the venue off…" at bounding box center [346, 271] width 400 height 15
click at [330, 264] on span "Oh yea, we were going to bed lol. -- well I mean, Im still out in the venue off…" at bounding box center [346, 271] width 400 height 15
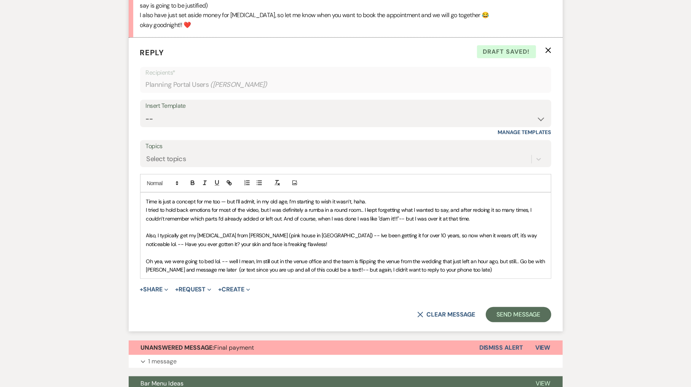
scroll to position [379, 0]
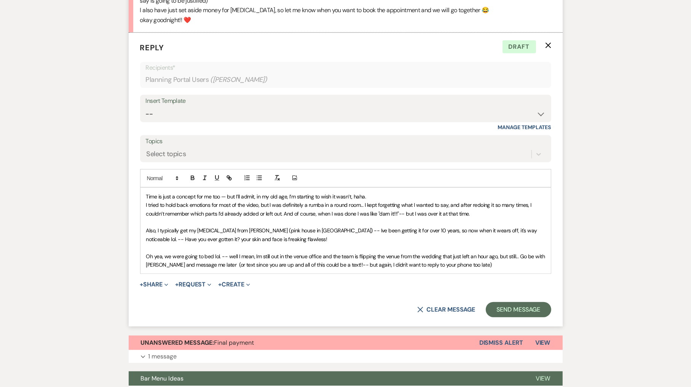
click at [511, 253] on span "Oh yea, we were going to bed lol. -- well I mean, Im still out in the venue off…" at bounding box center [346, 260] width 400 height 15
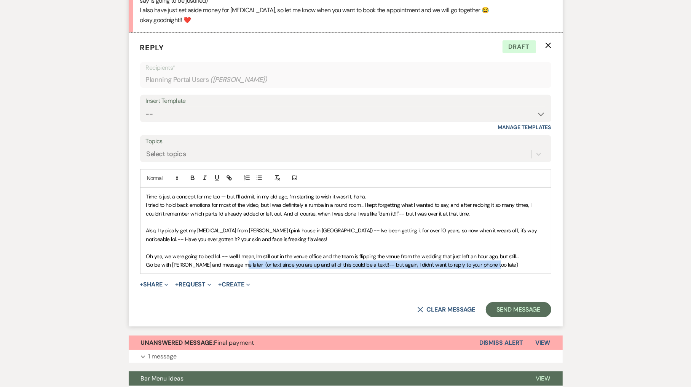
drag, startPoint x: 499, startPoint y: 247, endPoint x: 237, endPoint y: 245, distance: 262.1
click at [237, 261] on p "﻿ Go be with [PERSON_NAME] and message me later (or text since you are up and a…" at bounding box center [345, 265] width 399 height 8
click at [206, 174] on icon "button" at bounding box center [204, 177] width 7 height 7
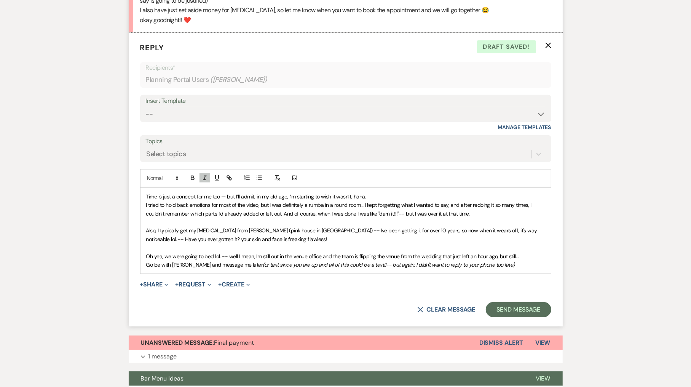
click at [502, 261] on p "﻿ Go be with [PERSON_NAME] and message me later (or text since you are up and a…" at bounding box center [345, 265] width 399 height 8
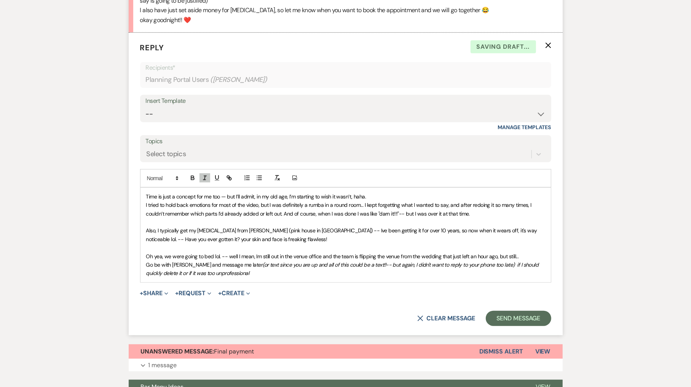
drag, startPoint x: 489, startPoint y: 247, endPoint x: 492, endPoint y: 260, distance: 13.2
click at [492, 261] on p "Go be with [PERSON_NAME] and message me later (or text since you are up and all…" at bounding box center [345, 269] width 399 height 17
click at [203, 174] on icon "button" at bounding box center [204, 177] width 7 height 7
click at [224, 261] on p "Go be with [PERSON_NAME] and message me later (or text since you are up and all…" at bounding box center [345, 269] width 399 height 17
click at [511, 286] on button "Send Message" at bounding box center [518, 318] width 65 height 15
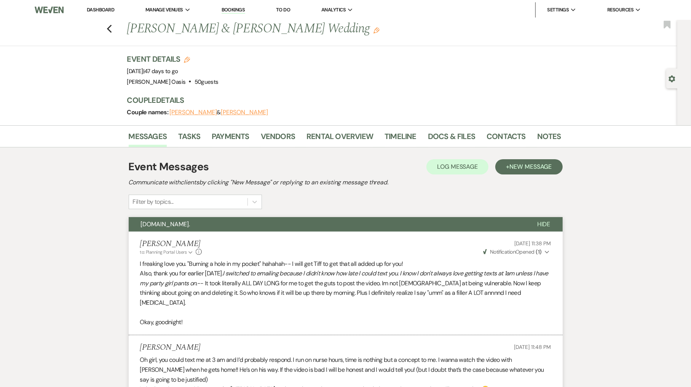
scroll to position [0, 0]
click at [109, 4] on li "Dashboard" at bounding box center [100, 9] width 35 height 15
click at [109, 7] on link "Dashboard" at bounding box center [100, 9] width 27 height 6
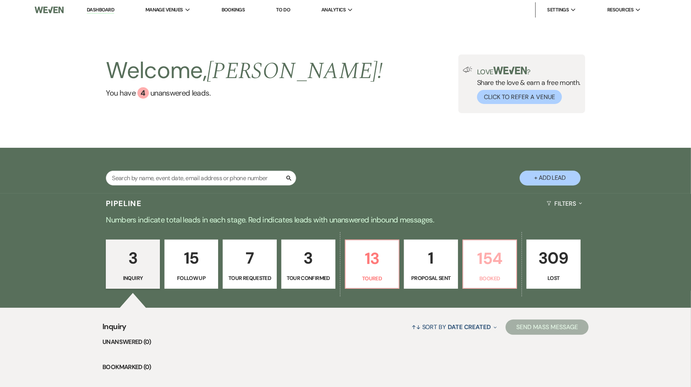
click at [496, 268] on p "154" at bounding box center [490, 259] width 44 height 26
click at [480, 268] on p "154" at bounding box center [490, 259] width 44 height 26
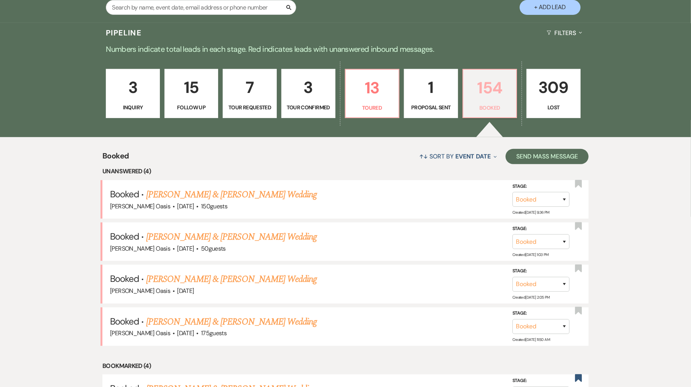
scroll to position [171, 0]
click at [243, 315] on link "[PERSON_NAME] & [PERSON_NAME] Wedding" at bounding box center [231, 322] width 171 height 14
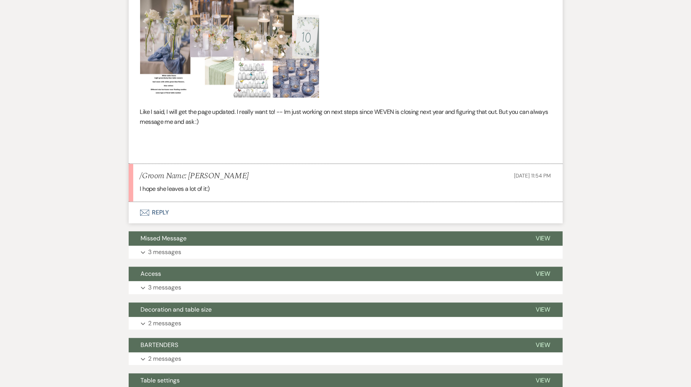
scroll to position [1331, 0]
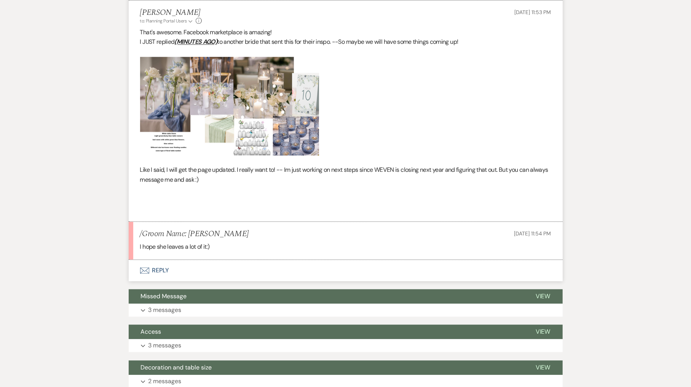
click at [174, 260] on button "Envelope Reply" at bounding box center [346, 270] width 434 height 21
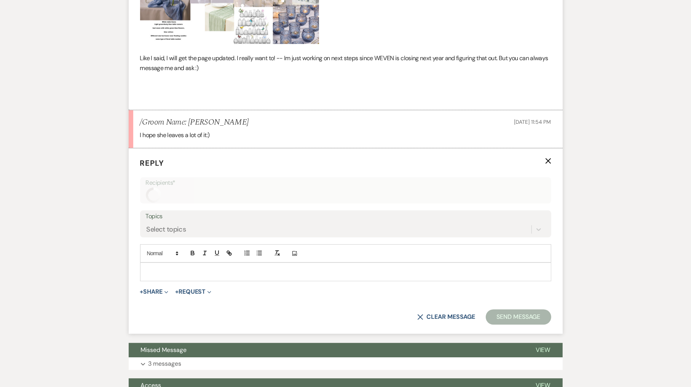
scroll to position [1456, 0]
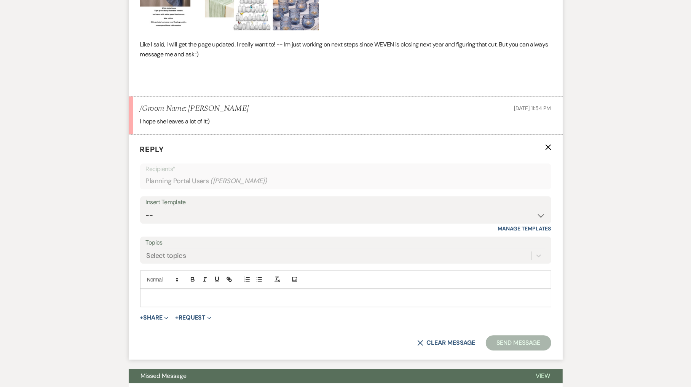
click at [174, 294] on p at bounding box center [345, 298] width 399 height 8
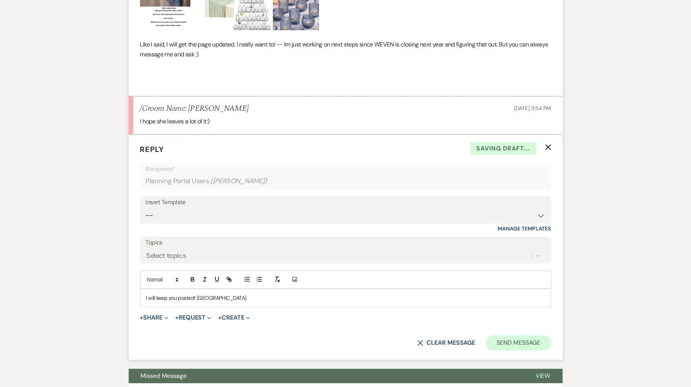
click at [510, 335] on button "Send Message" at bounding box center [518, 342] width 65 height 15
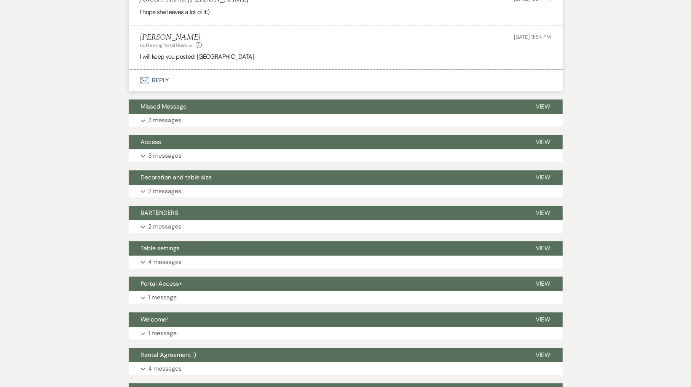
scroll to position [1538, 0]
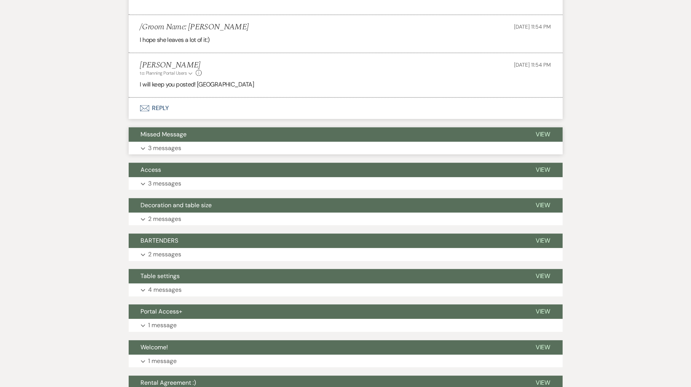
click at [329, 127] on button "Missed Message" at bounding box center [326, 134] width 395 height 14
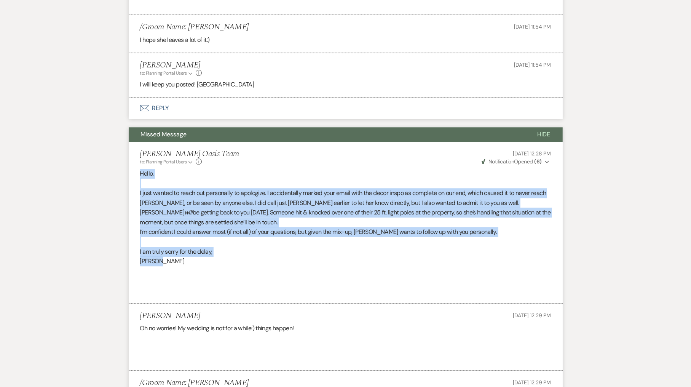
drag, startPoint x: 168, startPoint y: 241, endPoint x: 139, endPoint y: 156, distance: 90.3
click at [139, 156] on li "[PERSON_NAME] Oasis Team to: Planning Portal Users Expand Info [DATE] 12:28 PM …" at bounding box center [346, 223] width 434 height 162
copy div "Hello, I just wanted to reach out personally to apologize. I accidentally marke…"
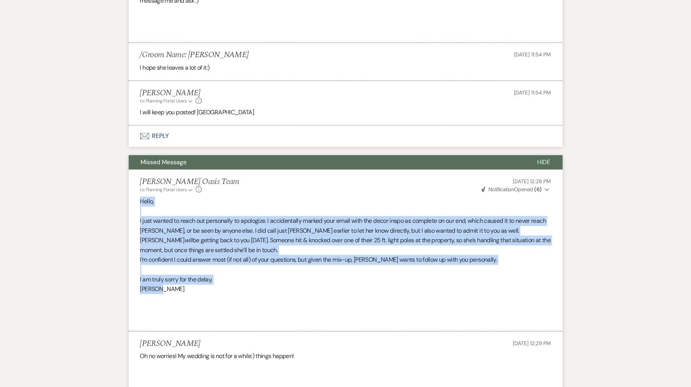
scroll to position [1503, 0]
